Goal: Navigation & Orientation: Find specific page/section

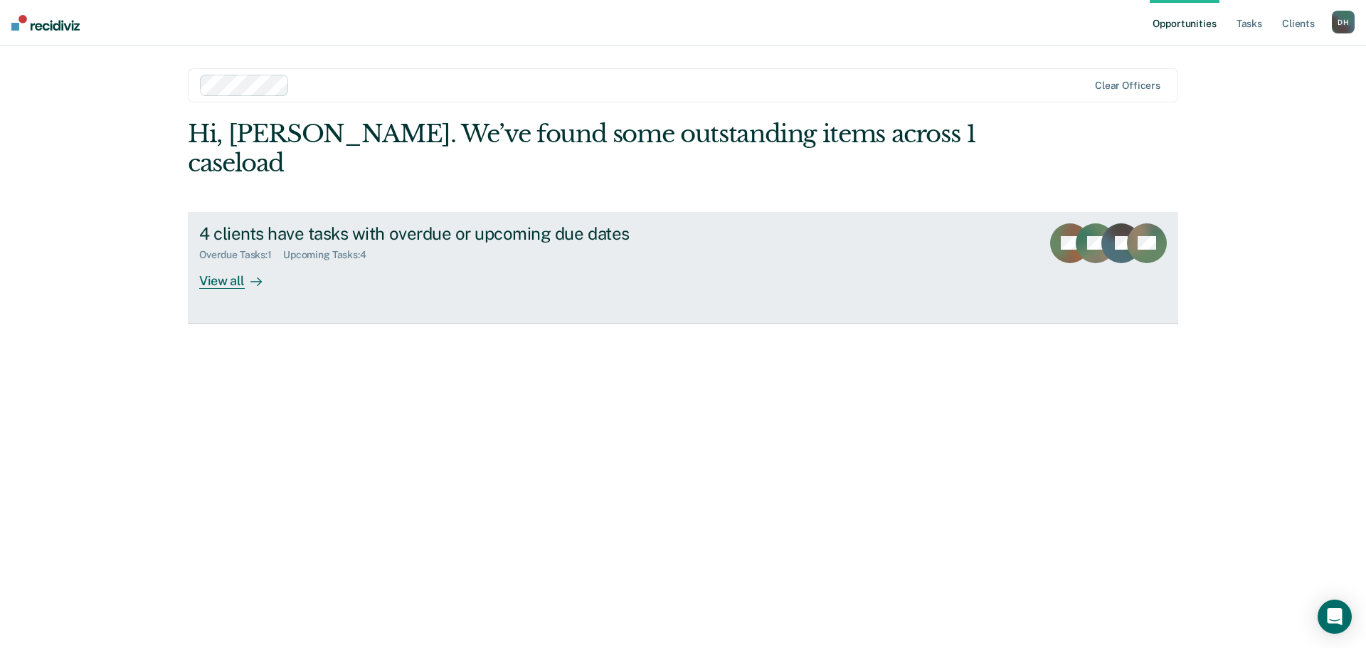
click at [231, 261] on div "View all" at bounding box center [239, 275] width 80 height 28
